Goal: Register for event/course

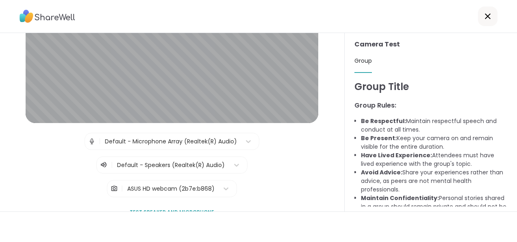
scroll to position [133, 0]
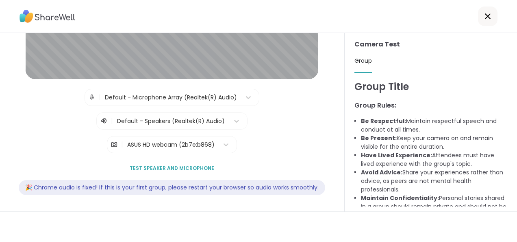
click at [153, 164] on span "Test speaker and microphone" at bounding box center [172, 167] width 85 height 7
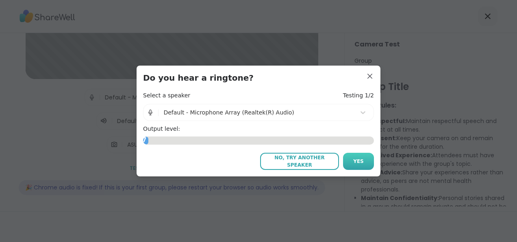
click at [358, 157] on span "Yes" at bounding box center [358, 160] width 11 height 7
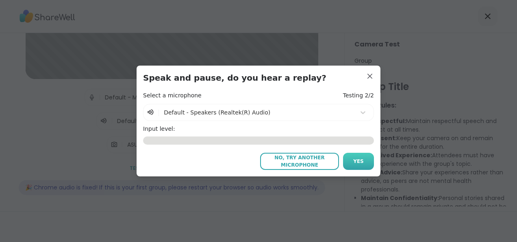
click at [358, 161] on span "Yes" at bounding box center [358, 160] width 11 height 7
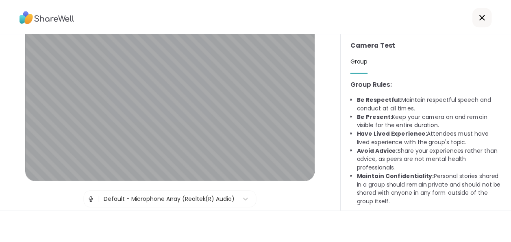
scroll to position [0, 0]
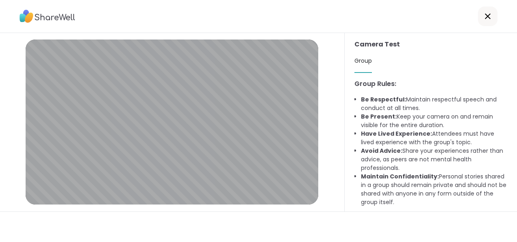
click at [483, 15] on icon at bounding box center [488, 16] width 10 height 10
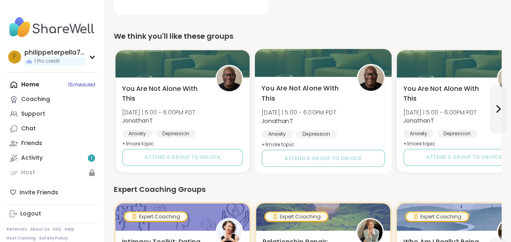
scroll to position [244, 0]
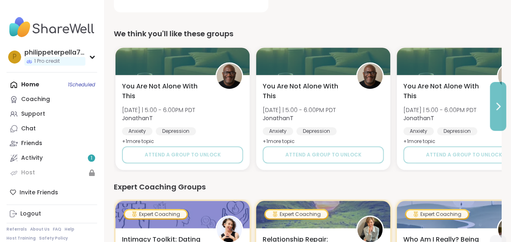
click at [505, 104] on button at bounding box center [498, 106] width 16 height 49
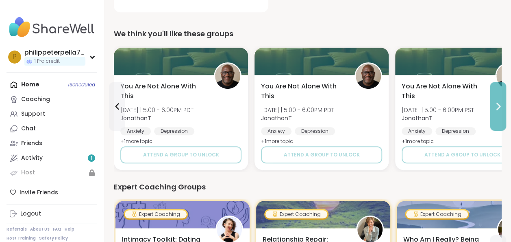
click at [505, 104] on button at bounding box center [498, 106] width 16 height 49
click at [501, 104] on icon at bounding box center [498, 106] width 10 height 10
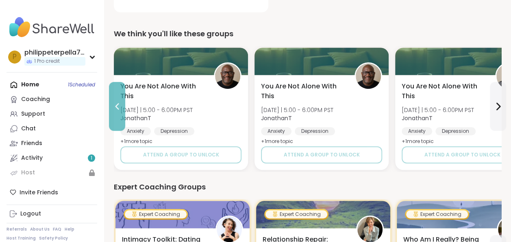
click at [117, 106] on icon at bounding box center [117, 106] width 10 height 10
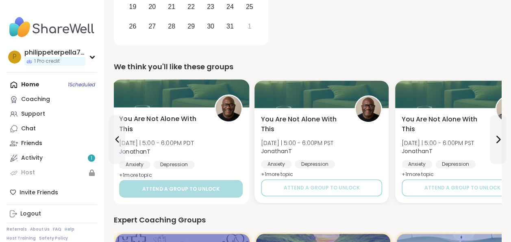
scroll to position [210, 0]
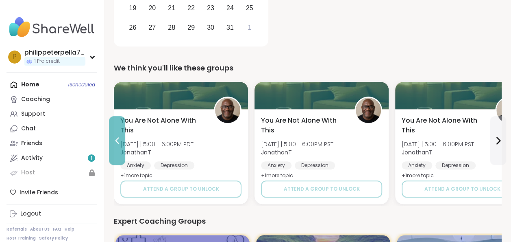
click at [115, 139] on icon at bounding box center [117, 140] width 4 height 7
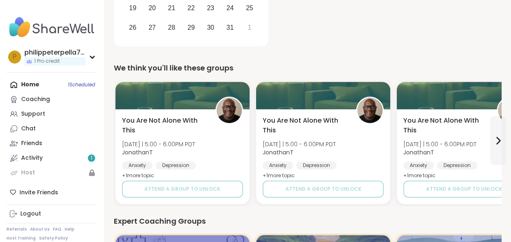
click at [115, 139] on div "You Are Not Alone With [DATE][DATE] | 5:00 - 6:00PM PDT JonathanT Anxiety [MEDI…" at bounding box center [182, 156] width 134 height 95
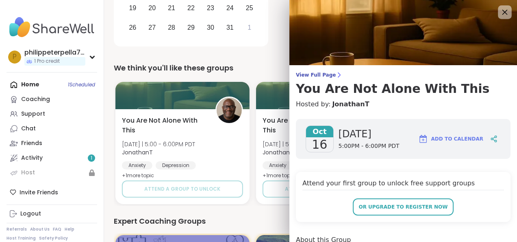
click at [500, 11] on icon at bounding box center [505, 12] width 10 height 10
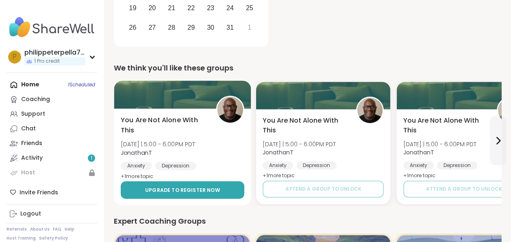
click at [179, 187] on span "Upgrade to register now" at bounding box center [182, 189] width 75 height 7
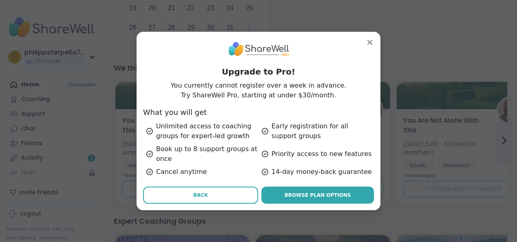
click at [196, 198] on span "Back" at bounding box center [200, 194] width 15 height 7
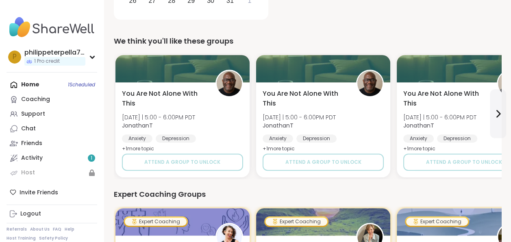
scroll to position [244, 0]
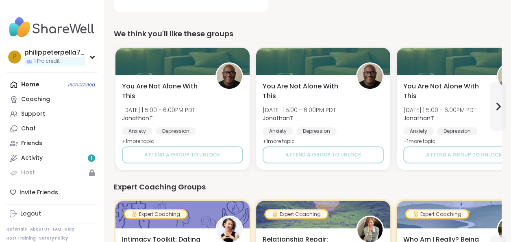
click at [270, 29] on div "We think you'll like these groups" at bounding box center [308, 33] width 388 height 11
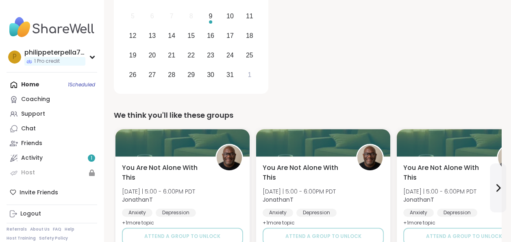
scroll to position [203, 0]
